Goal: Information Seeking & Learning: Learn about a topic

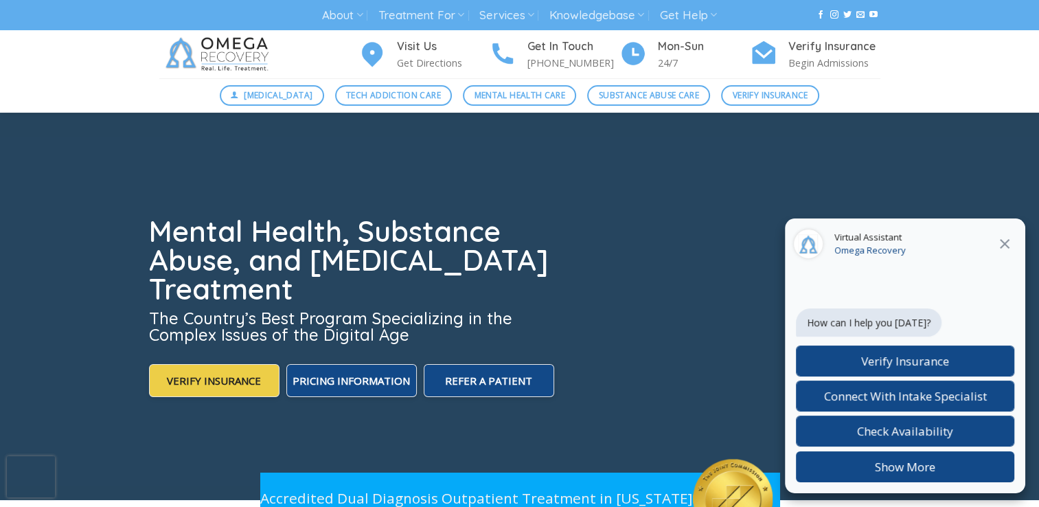
scroll to position [38, 0]
click at [539, 85] on link "Mental Health Care" at bounding box center [519, 95] width 113 height 21
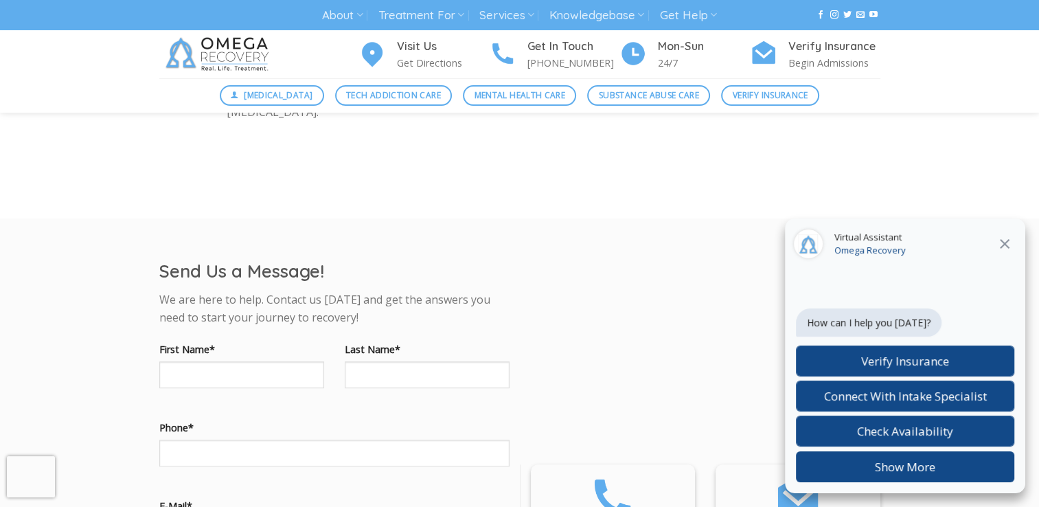
scroll to position [967, 0]
click at [1002, 244] on icon at bounding box center [1004, 244] width 16 height 16
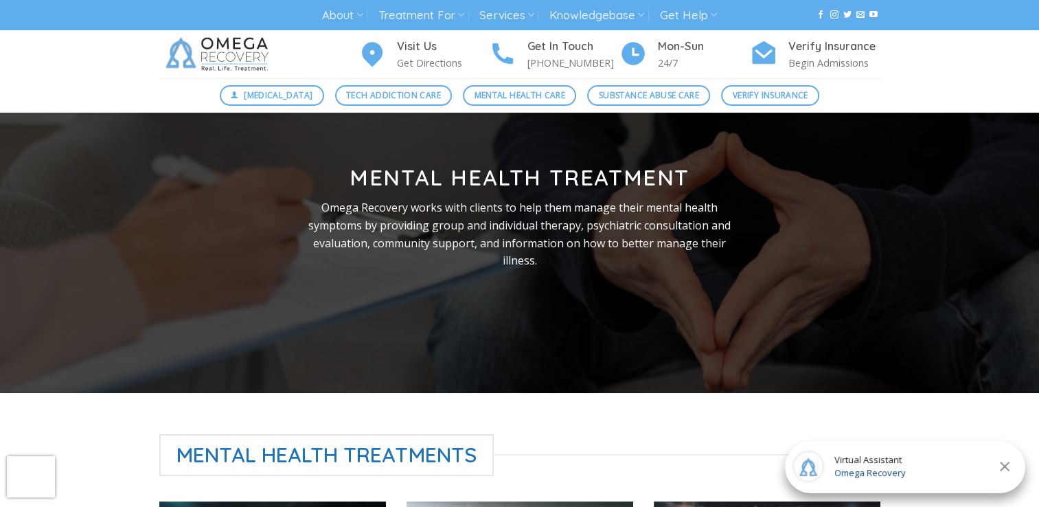
scroll to position [0, 0]
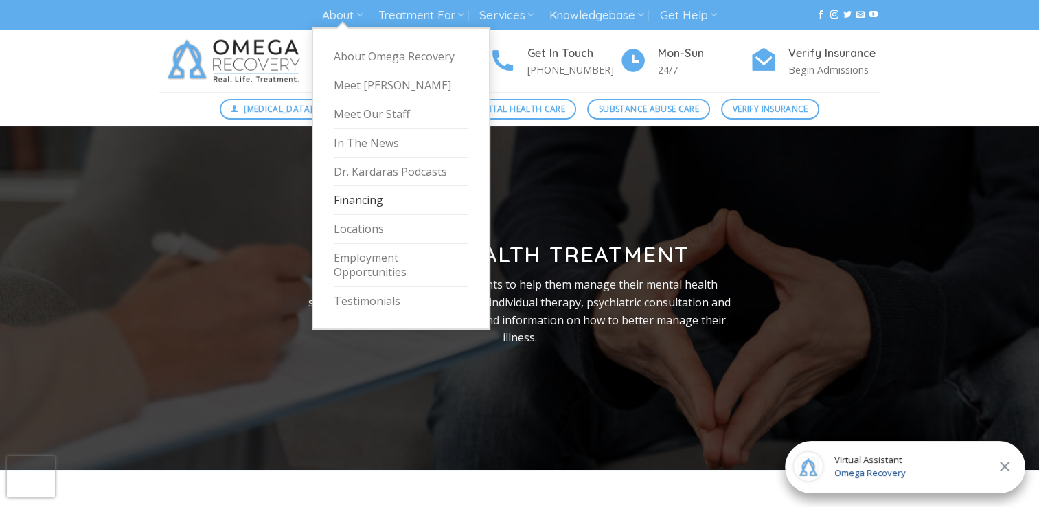
click at [368, 201] on link "Financing" at bounding box center [401, 200] width 135 height 29
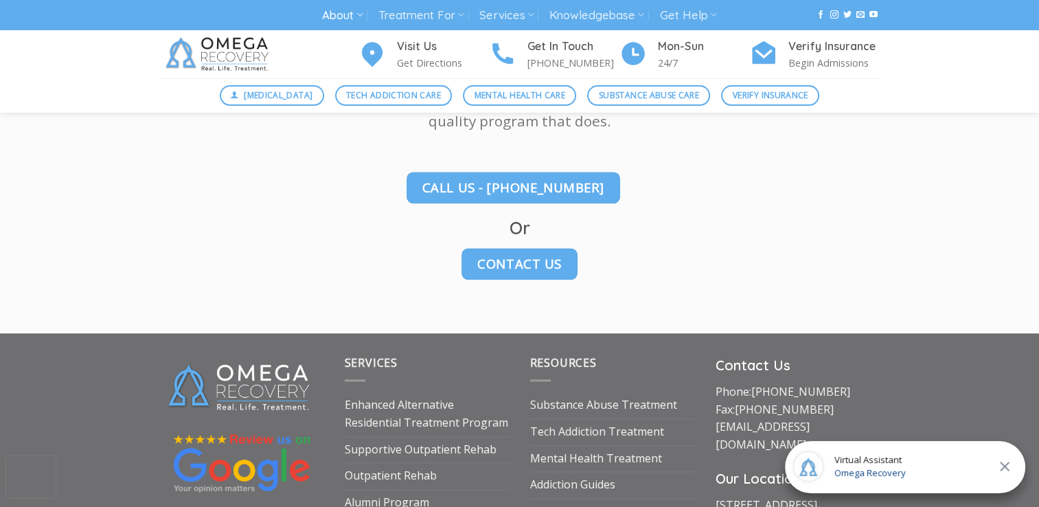
scroll to position [2085, 0]
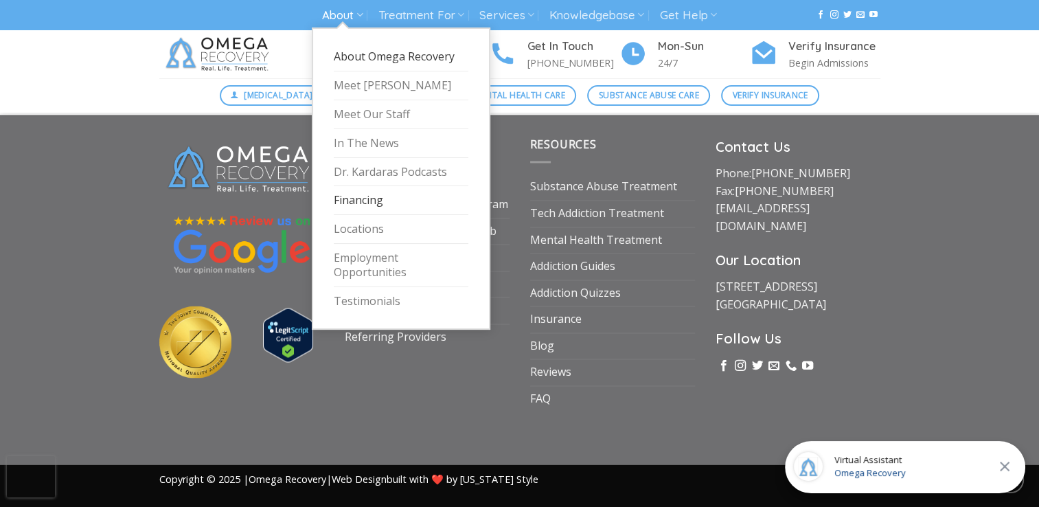
click at [363, 53] on link "About Omega Recovery" at bounding box center [401, 57] width 135 height 29
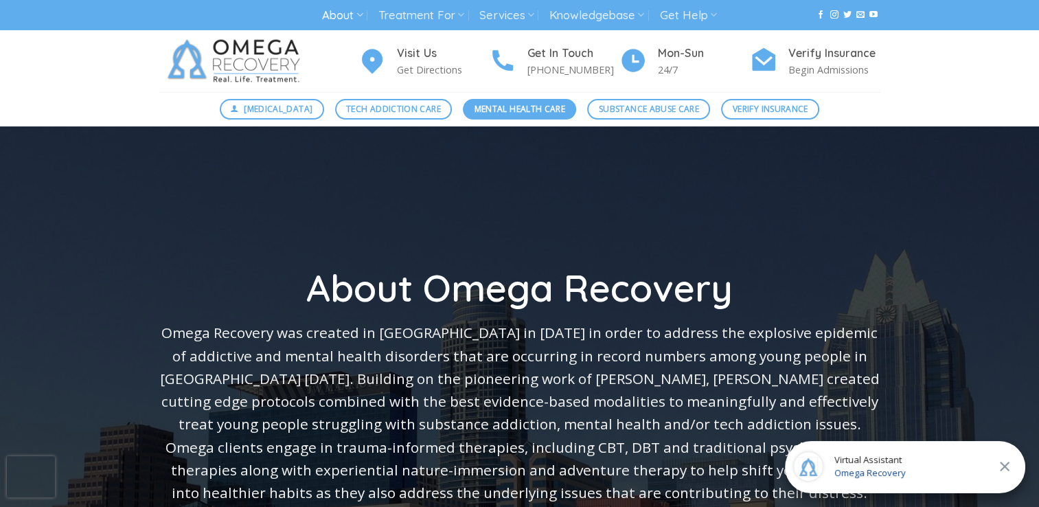
click at [525, 111] on span "Mental Health Care" at bounding box center [519, 108] width 91 height 13
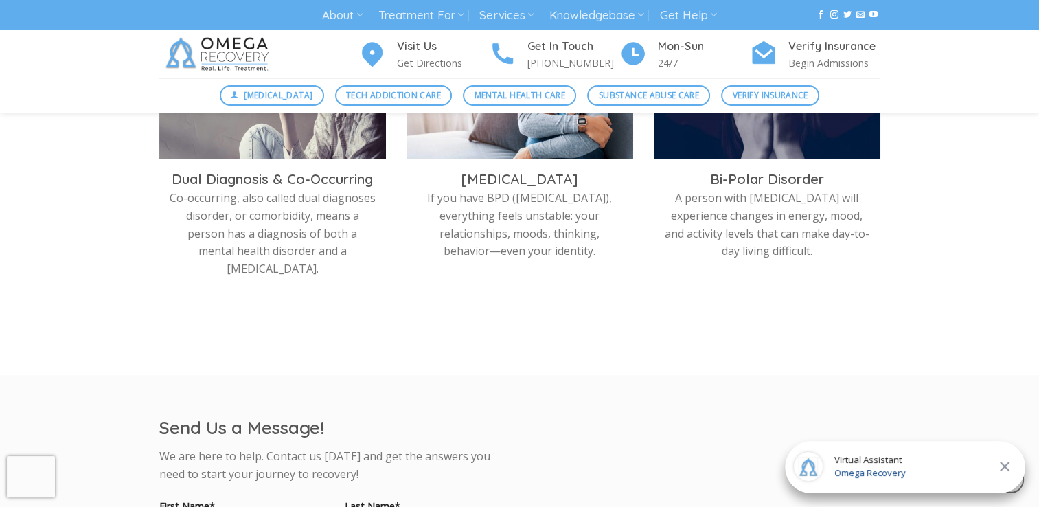
scroll to position [810, 0]
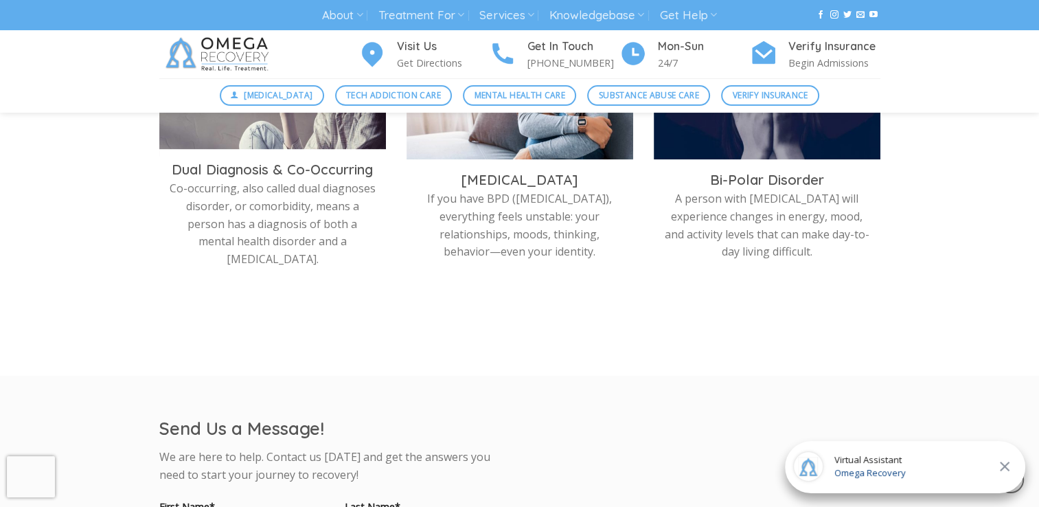
click at [284, 137] on img at bounding box center [272, 92] width 227 height 127
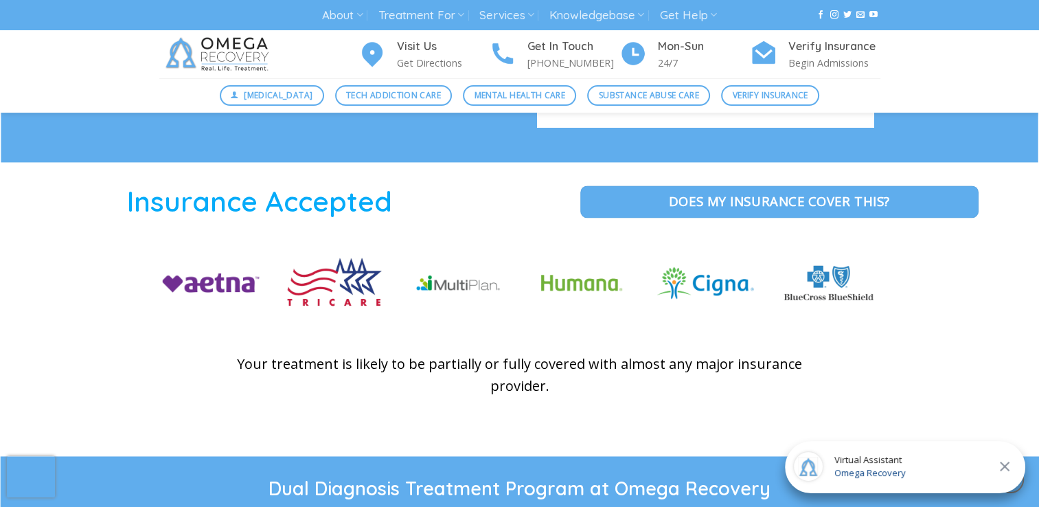
scroll to position [1936, 0]
